Goal: Information Seeking & Learning: Learn about a topic

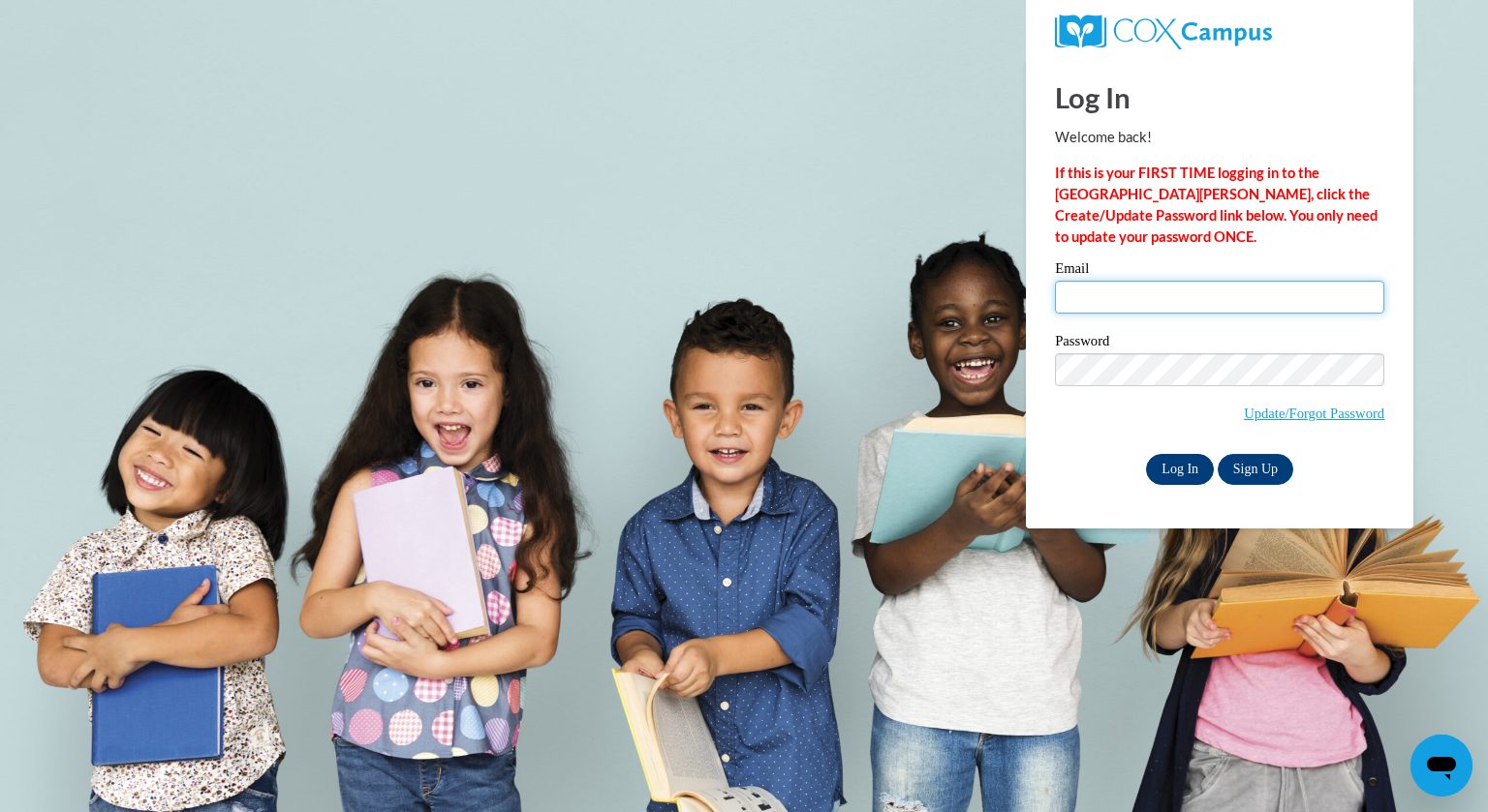
type input "bkempfer@grafton.k12.wi.us"
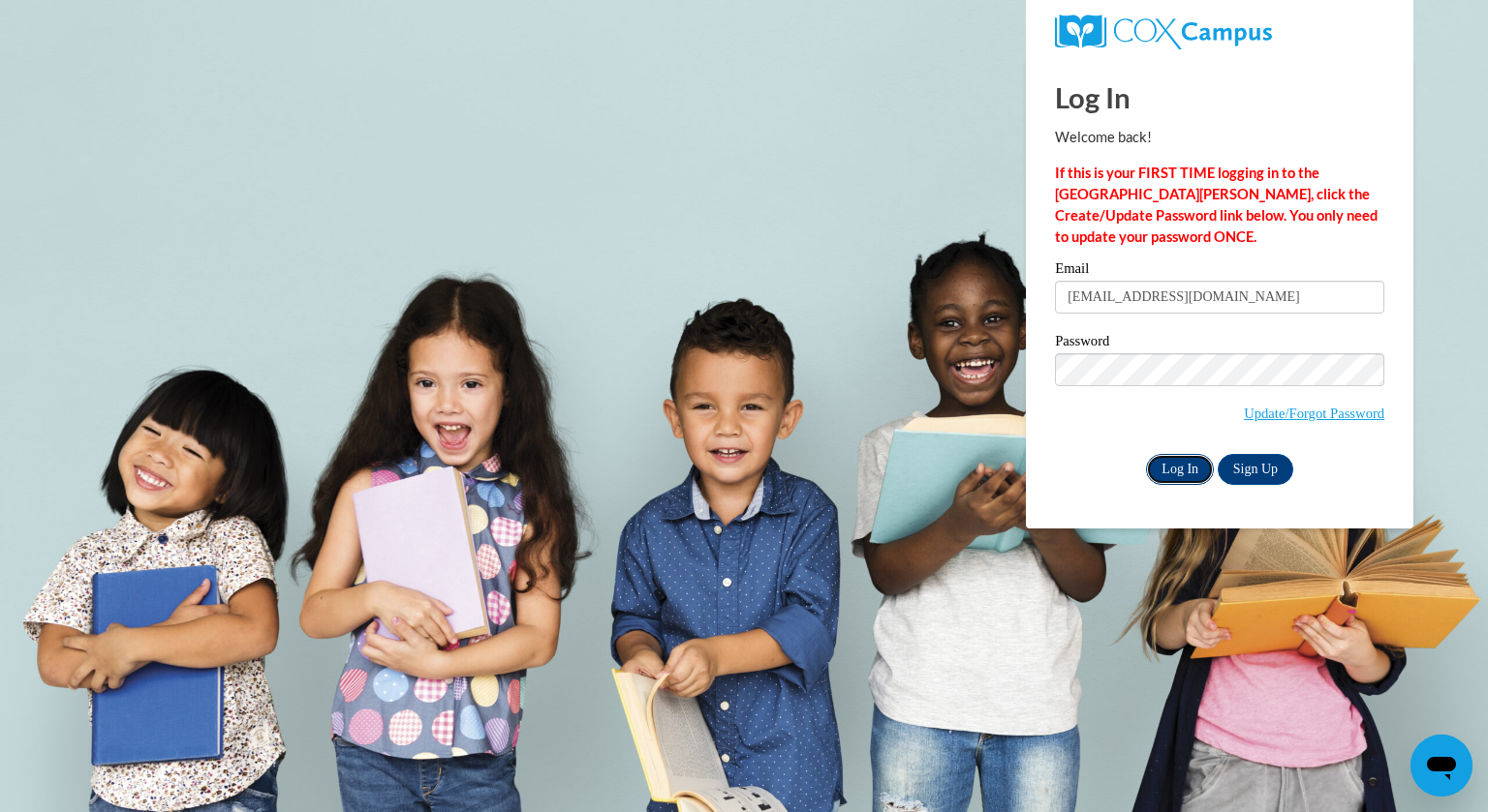
click at [1184, 475] on input "Log In" at bounding box center [1179, 470] width 68 height 31
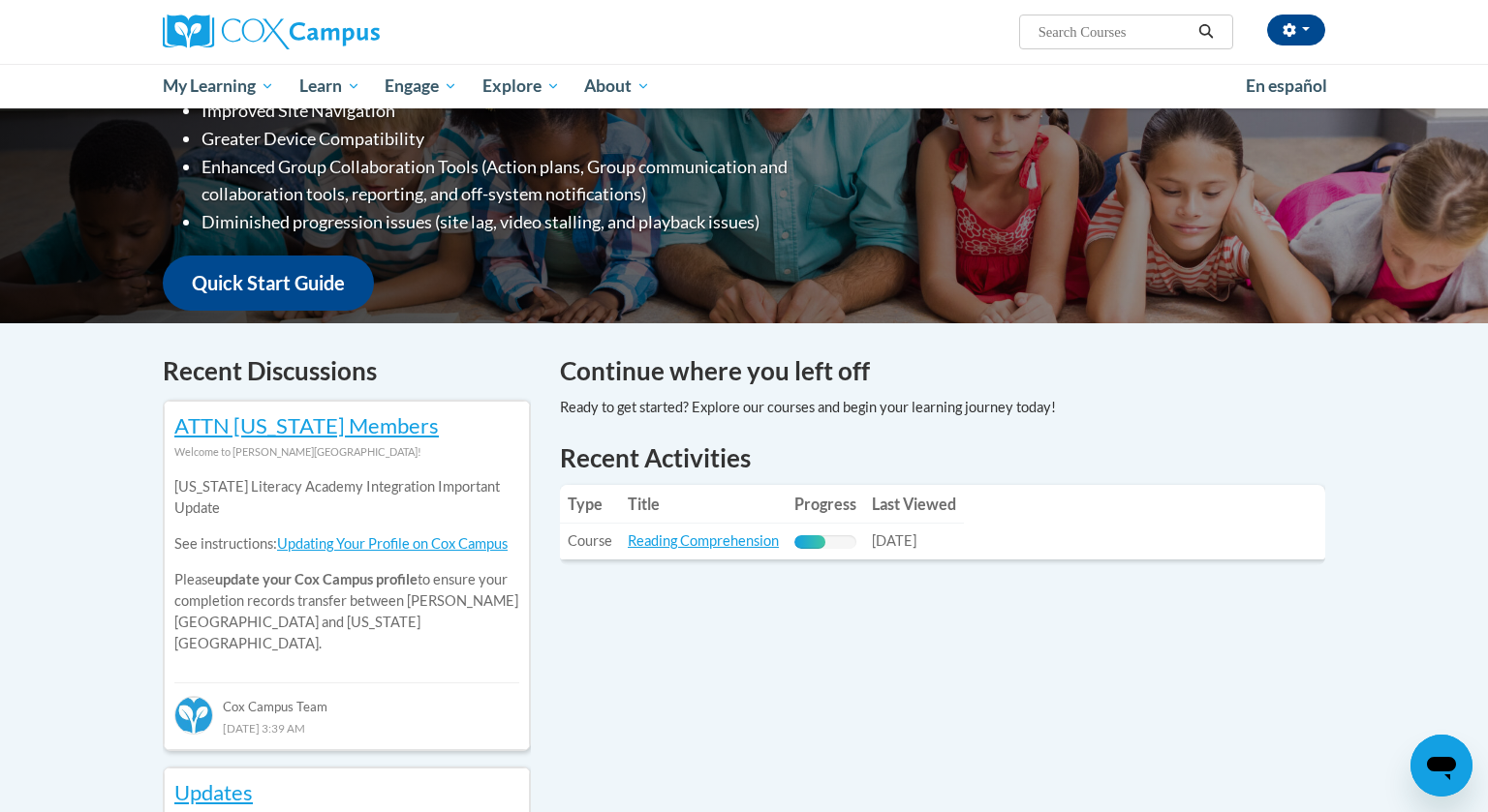
scroll to position [361, 0]
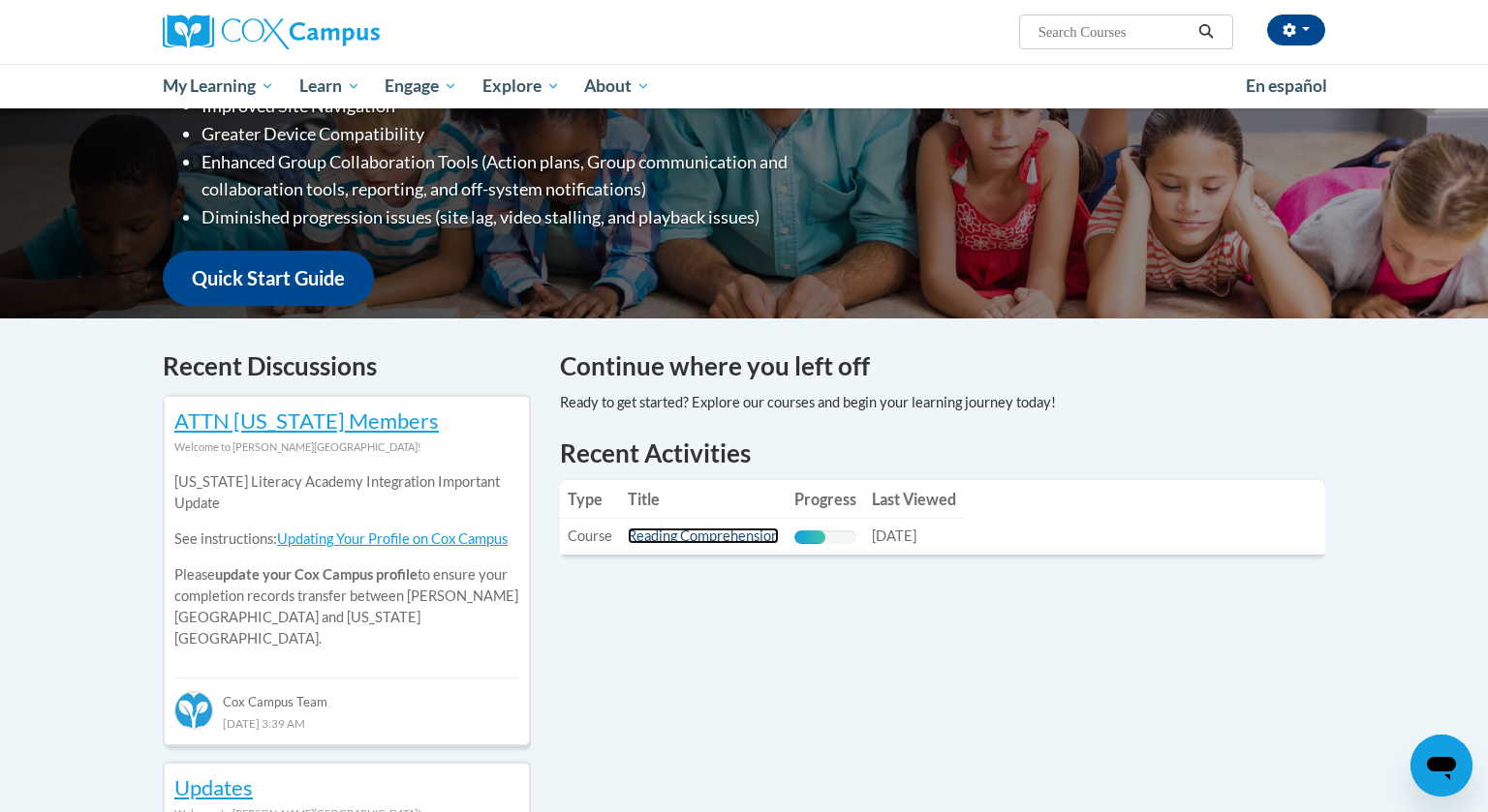
click at [683, 541] on link "Reading Comprehension" at bounding box center [703, 536] width 151 height 17
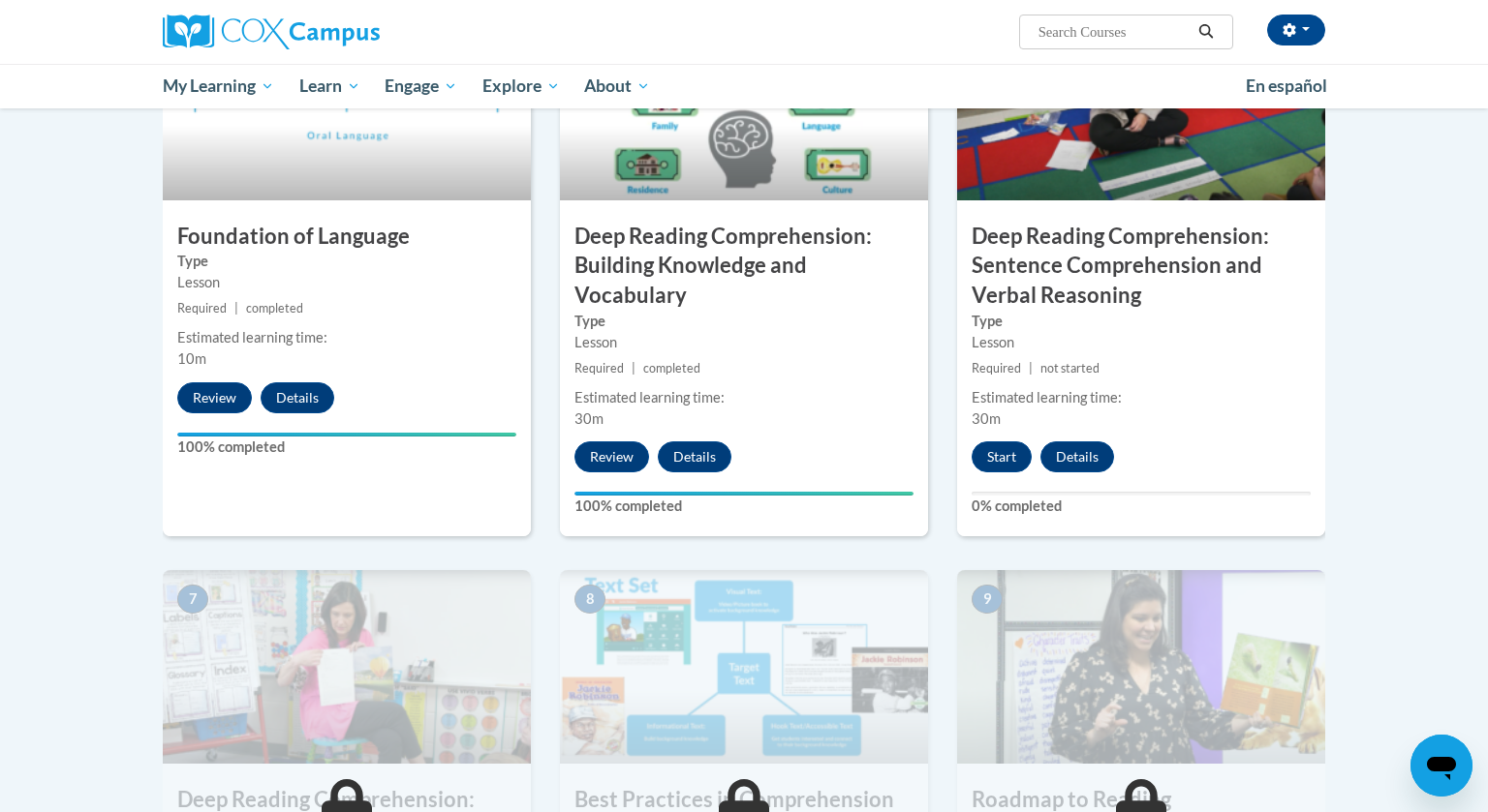
scroll to position [1028, 0]
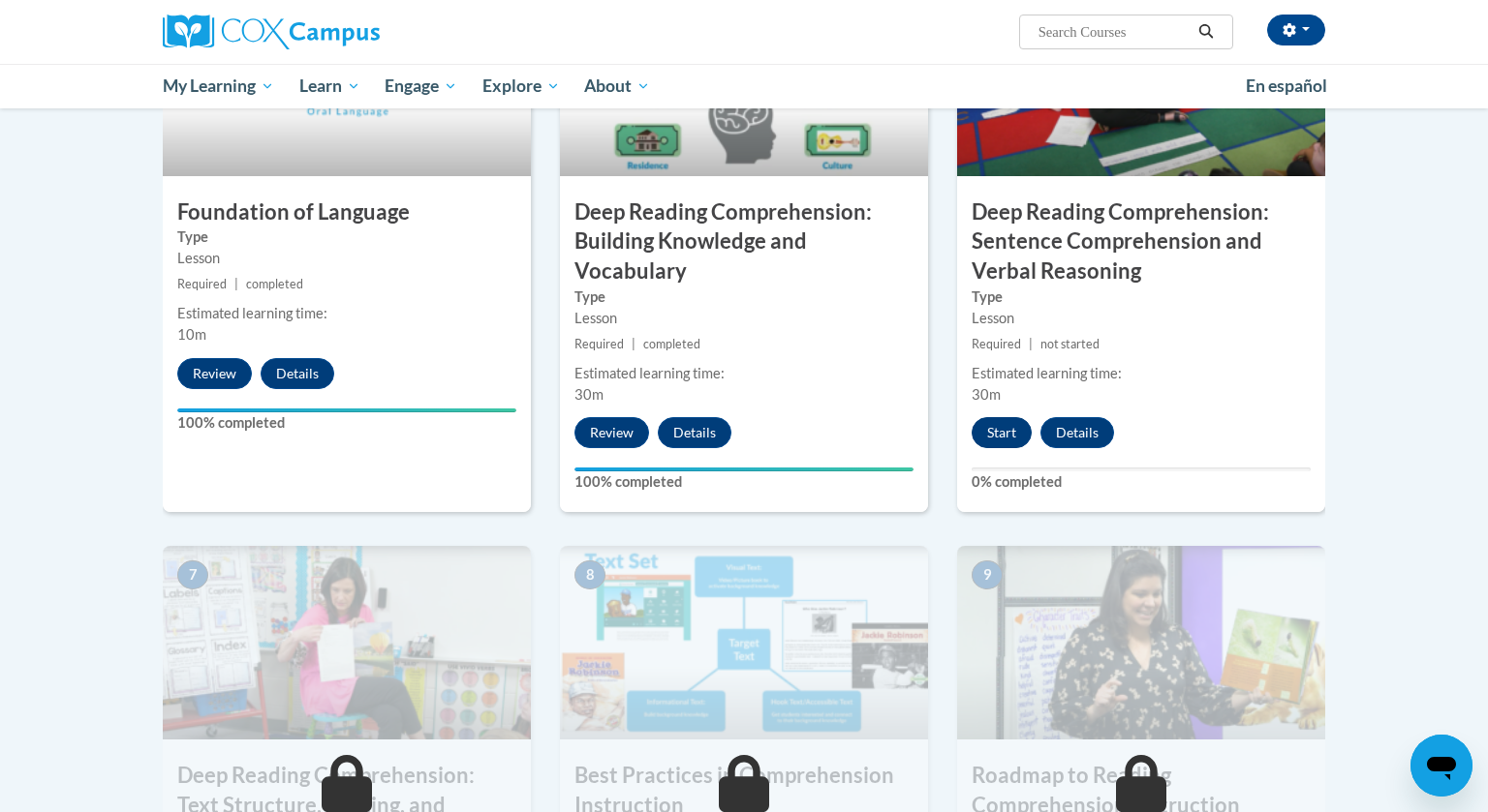
click at [996, 426] on button "Start" at bounding box center [1001, 433] width 60 height 31
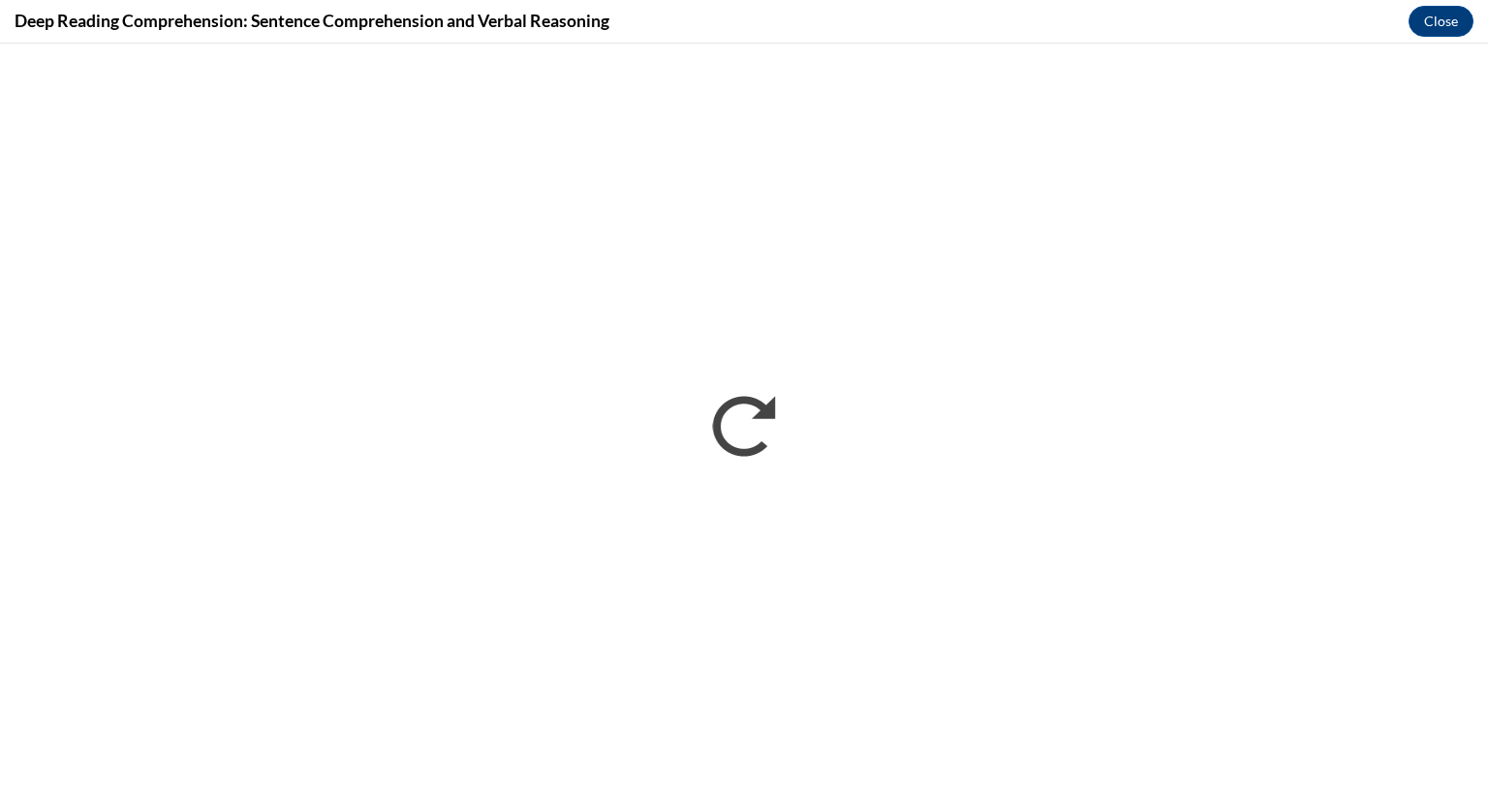
scroll to position [0, 0]
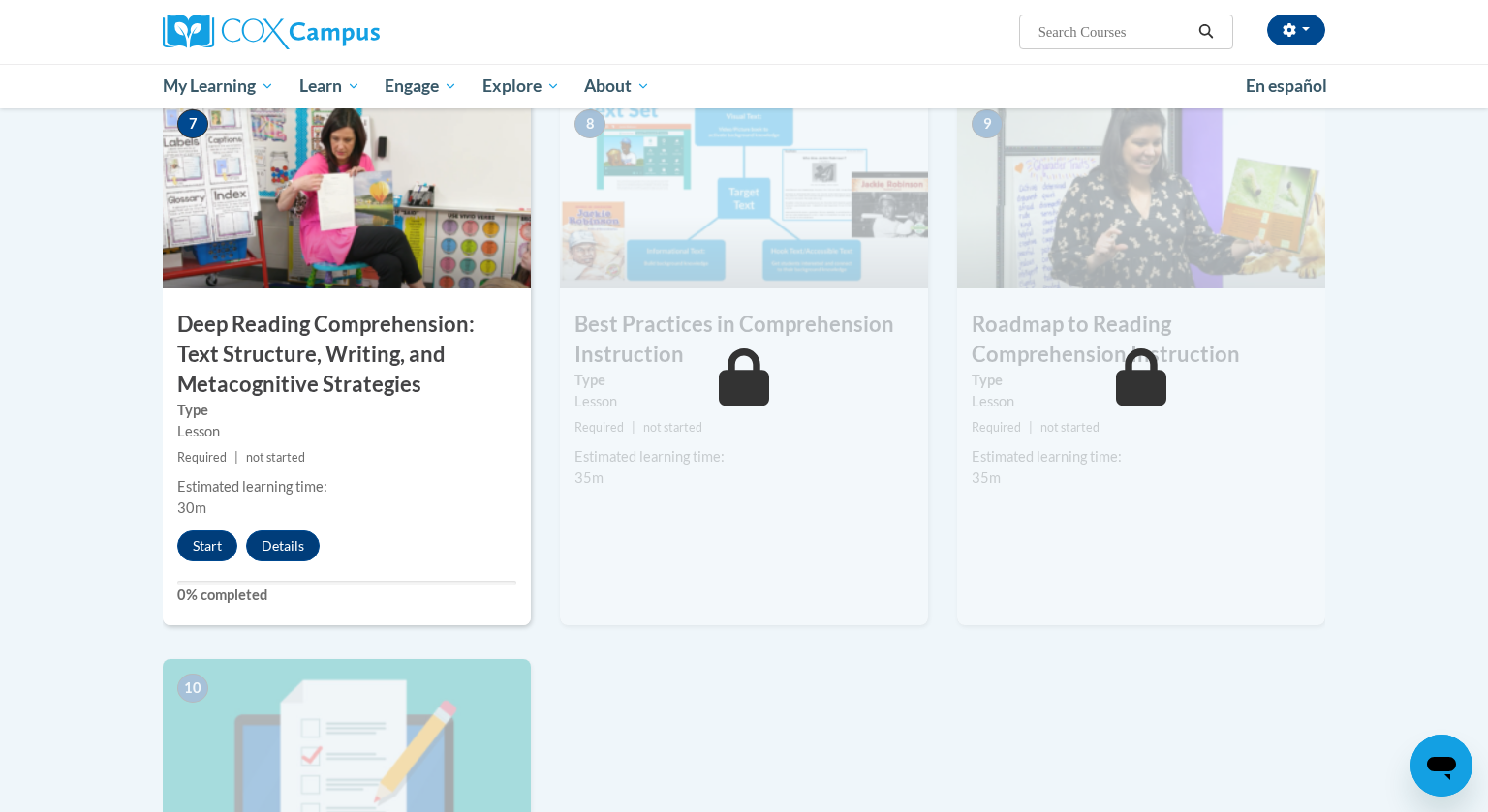
scroll to position [1460, 0]
